Goal: Transaction & Acquisition: Purchase product/service

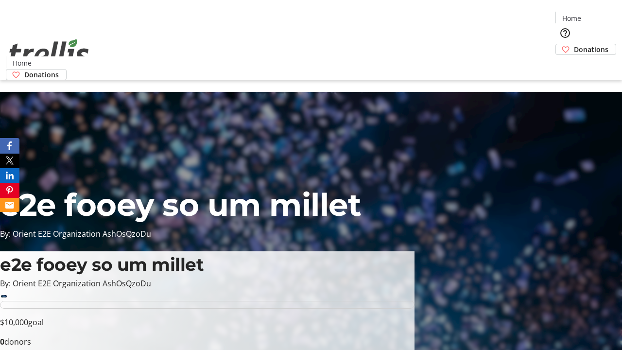
click at [574, 44] on span "Donations" at bounding box center [591, 49] width 35 height 10
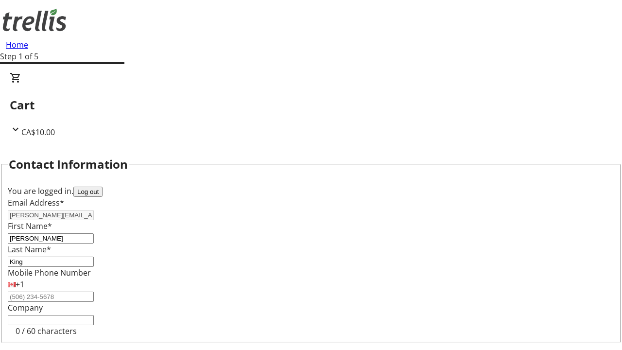
select select "CA"
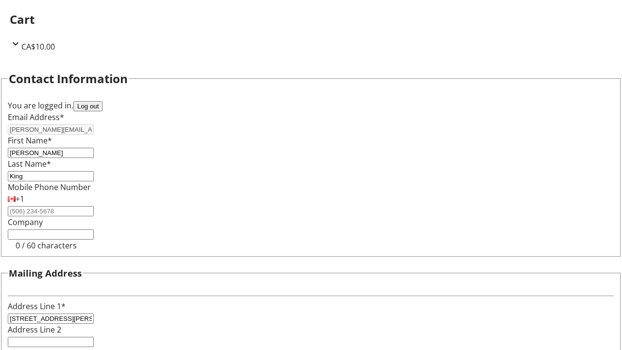
select select "BC"
type input "Kelowna"
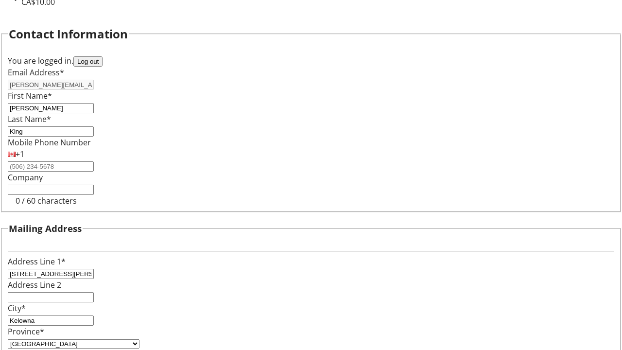
type input "V1Y 0C2"
